Goal: Find specific page/section: Find specific page/section

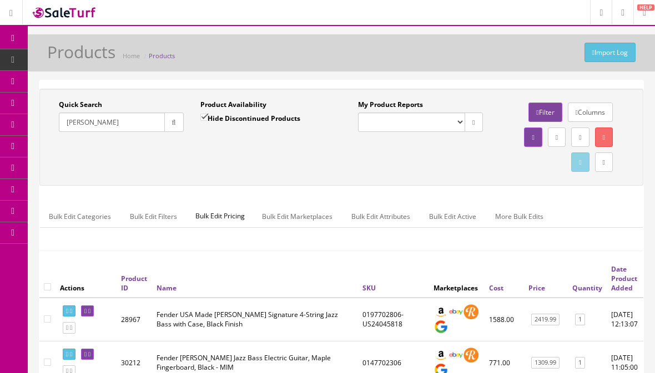
scroll to position [19, 0]
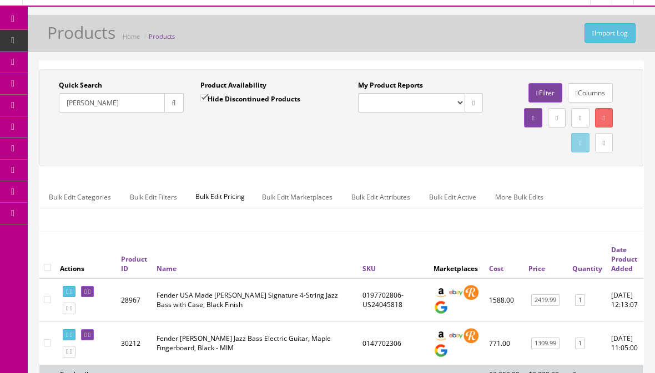
click at [17, 21] on icon at bounding box center [13, 18] width 12 height 9
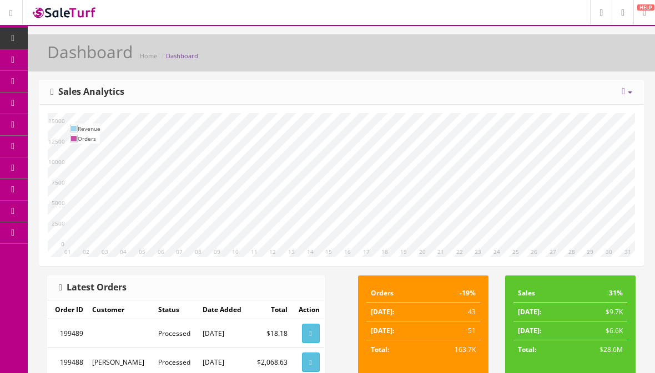
click at [327, 80] on div "Today Week Month Year Year over Year Last Year over Prior Year Sales Analytics …" at bounding box center [341, 173] width 605 height 186
click at [89, 59] on span "Products" at bounding box center [79, 59] width 27 height 9
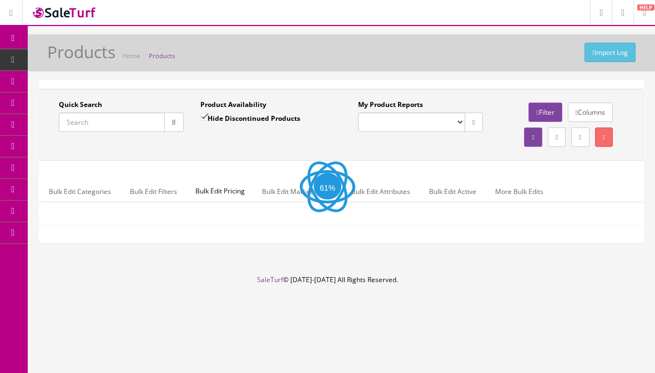
click at [113, 121] on input "Quick Search" at bounding box center [112, 122] width 106 height 19
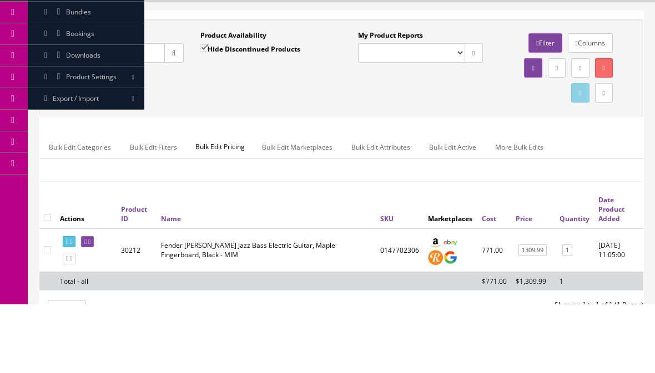
type input "G6229"
click at [174, 113] on button "button" at bounding box center [173, 122] width 19 height 19
